Goal: Task Accomplishment & Management: Use online tool/utility

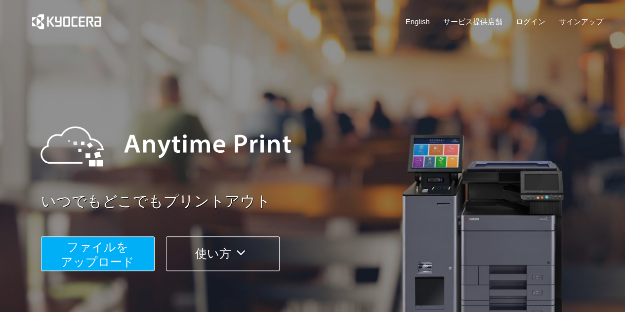
click at [125, 251] on span "ファイルを ​​アップロード" at bounding box center [98, 254] width 74 height 28
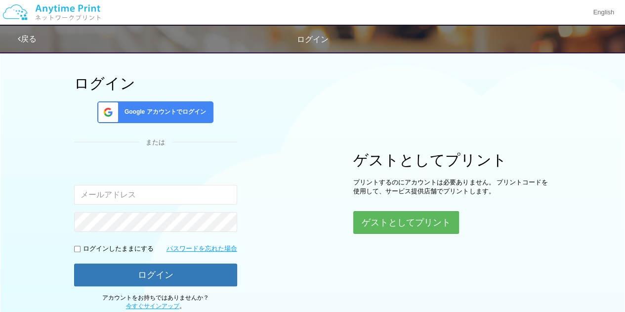
scroll to position [49, 0]
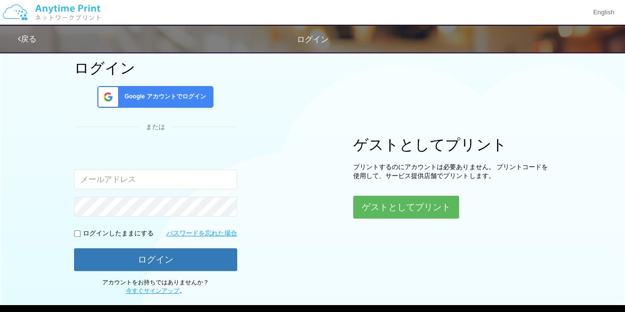
click at [179, 98] on span "Google アカウントでログイン" at bounding box center [163, 96] width 85 height 8
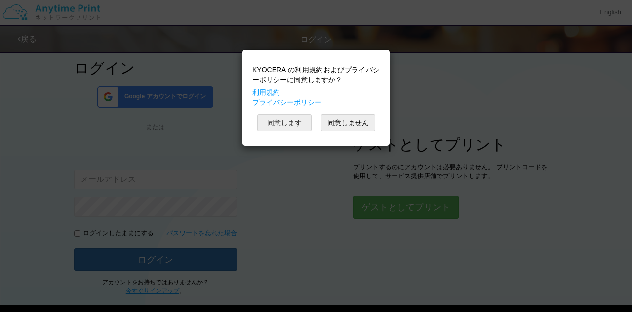
click at [282, 126] on button "同意します" at bounding box center [284, 122] width 54 height 17
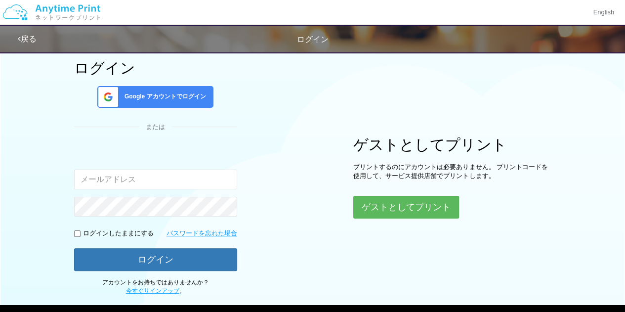
click at [165, 99] on span "Google アカウントでログイン" at bounding box center [163, 96] width 85 height 8
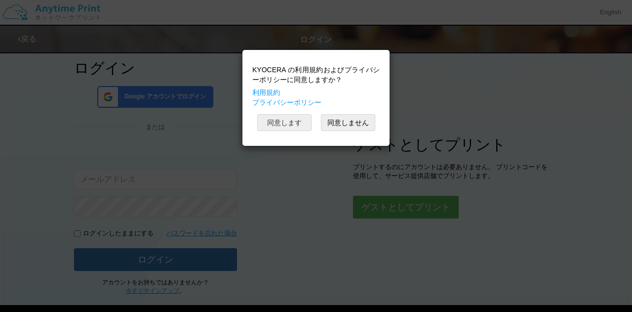
click at [279, 123] on button "同意します" at bounding box center [284, 122] width 54 height 17
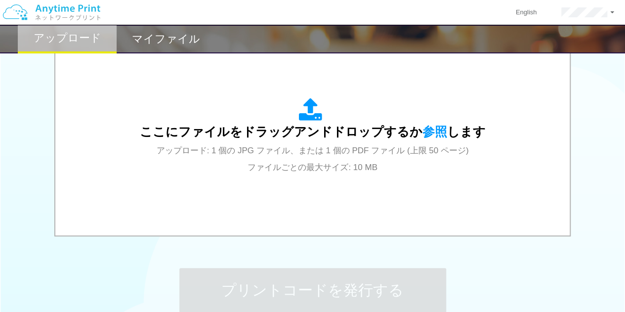
scroll to position [346, 0]
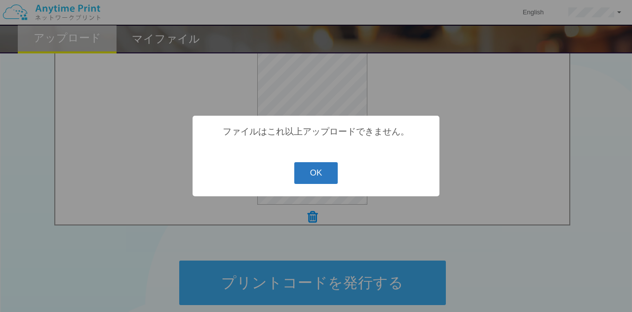
click at [317, 178] on button "OK" at bounding box center [316, 173] width 44 height 22
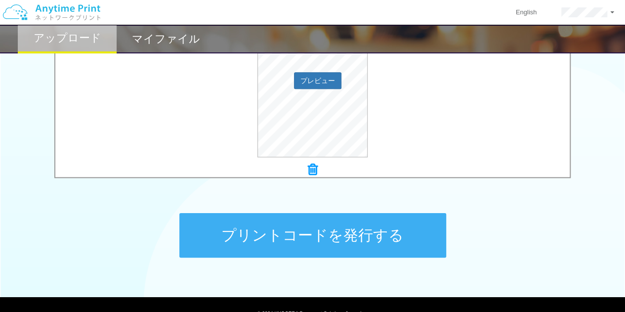
scroll to position [395, 0]
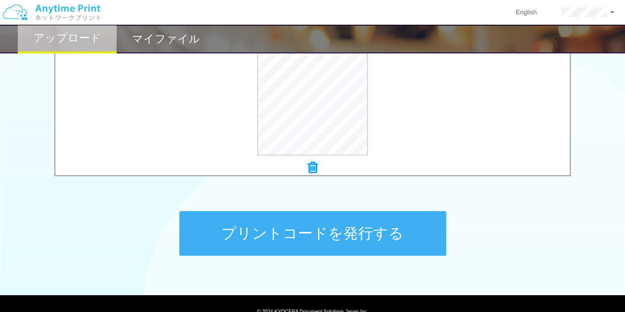
click at [366, 229] on button "プリントコードを発行する" at bounding box center [312, 233] width 267 height 44
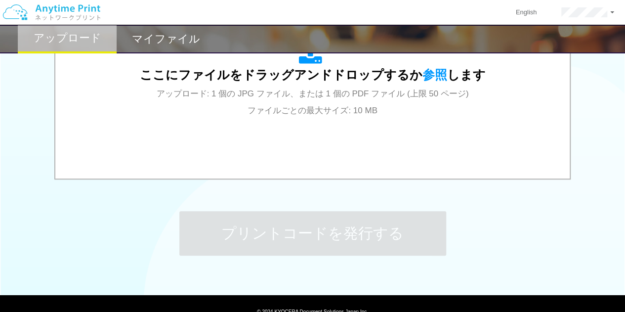
scroll to position [0, 0]
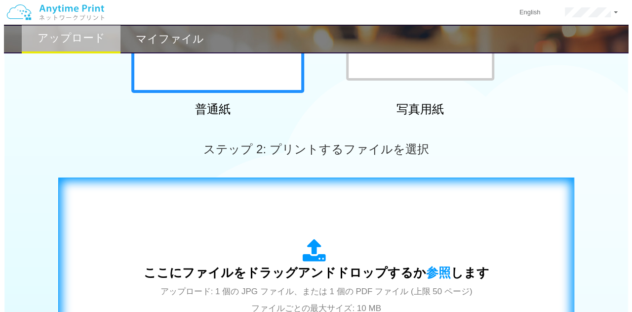
scroll to position [49, 0]
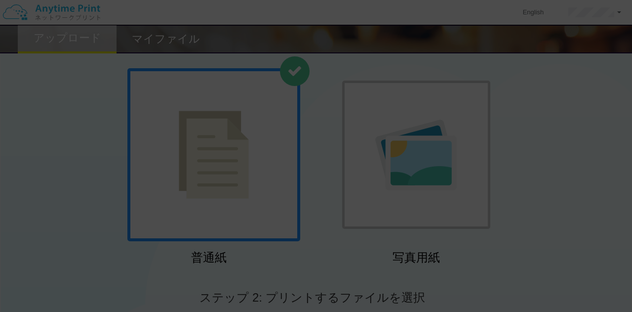
click at [327, 215] on div at bounding box center [316, 156] width 632 height 312
click at [143, 28] on div at bounding box center [316, 156] width 632 height 312
click at [318, 107] on div at bounding box center [316, 156] width 632 height 312
drag, startPoint x: 318, startPoint y: 107, endPoint x: 99, endPoint y: 1, distance: 242.8
click at [308, 100] on div at bounding box center [316, 156] width 632 height 312
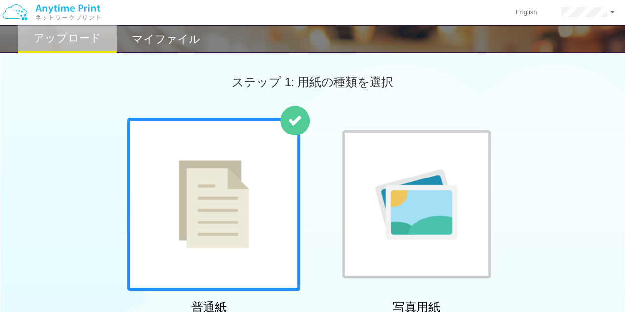
click at [150, 39] on h2 "マイファイル" at bounding box center [166, 39] width 68 height 12
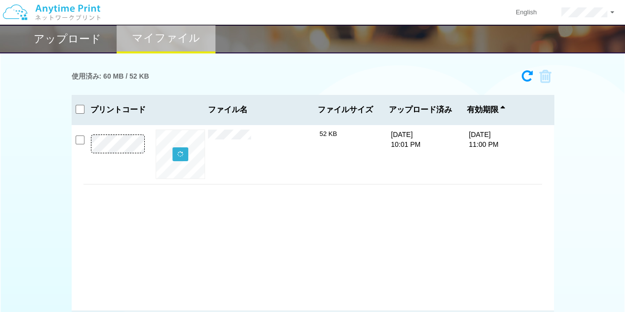
click at [180, 161] on button at bounding box center [180, 154] width 16 height 14
click at [91, 45] on h2 "アップロード" at bounding box center [68, 39] width 68 height 12
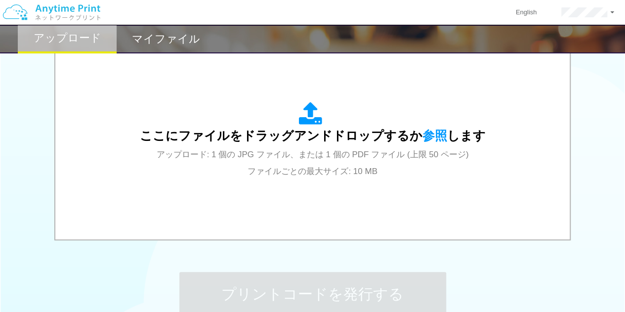
scroll to position [346, 0]
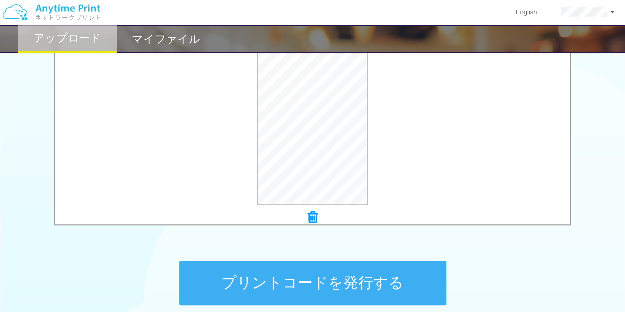
click at [363, 288] on button "プリントコードを発行する" at bounding box center [312, 282] width 267 height 44
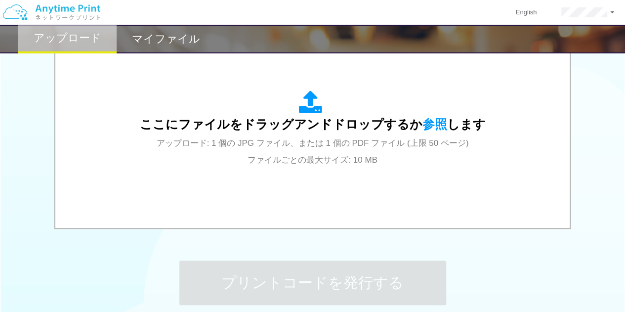
scroll to position [0, 0]
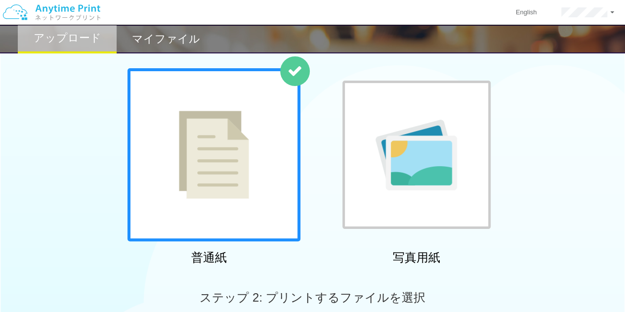
click at [173, 48] on div "マイファイル" at bounding box center [166, 39] width 99 height 29
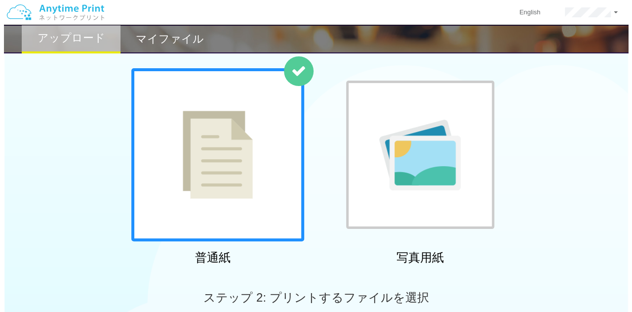
scroll to position [30, 0]
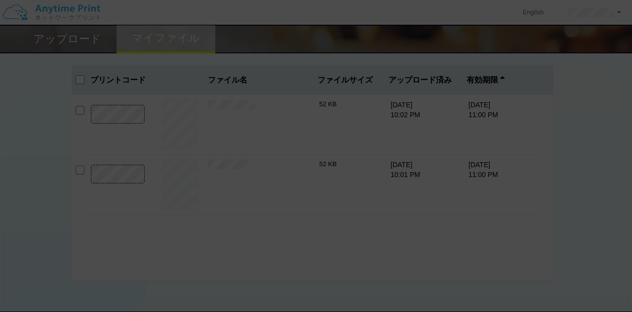
click at [155, 192] on div at bounding box center [316, 156] width 632 height 312
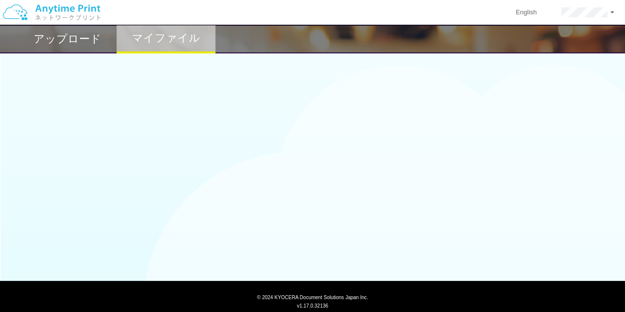
click at [170, 42] on h2 "マイファイル" at bounding box center [166, 38] width 68 height 12
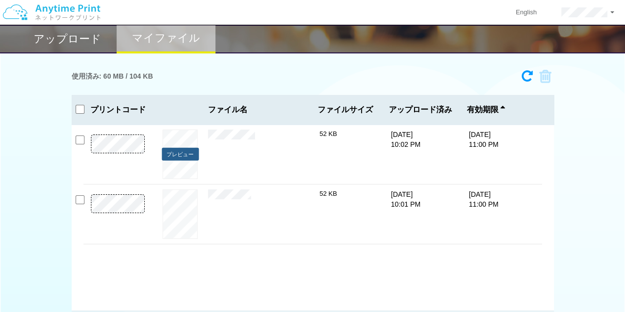
click at [185, 155] on button "プレビュー" at bounding box center [180, 154] width 37 height 13
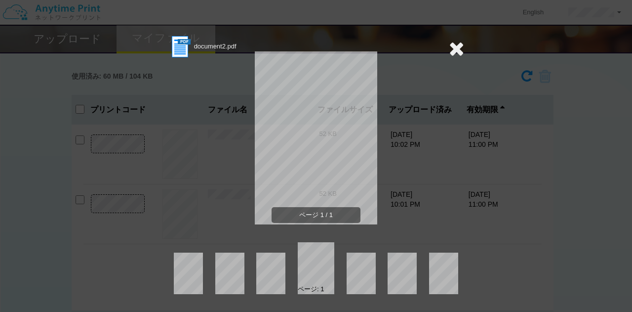
click at [452, 50] on icon at bounding box center [456, 49] width 15 height 20
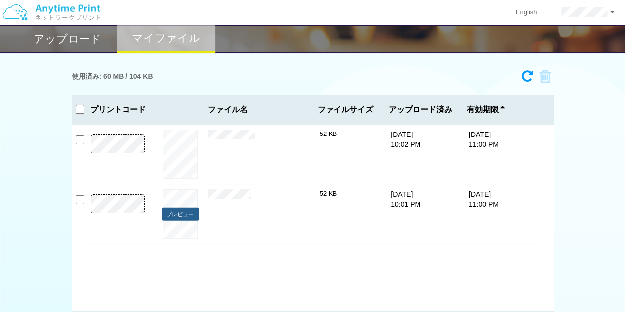
click at [188, 214] on button "プレビュー" at bounding box center [180, 213] width 37 height 13
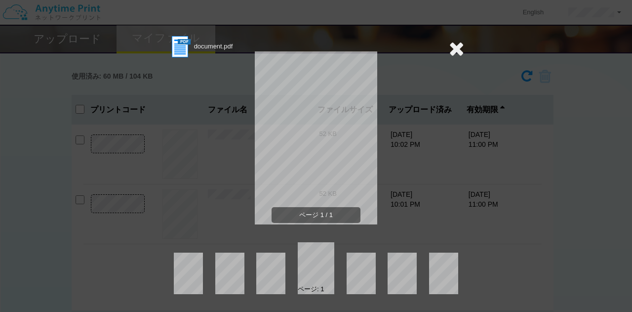
click at [454, 48] on icon at bounding box center [456, 49] width 15 height 20
